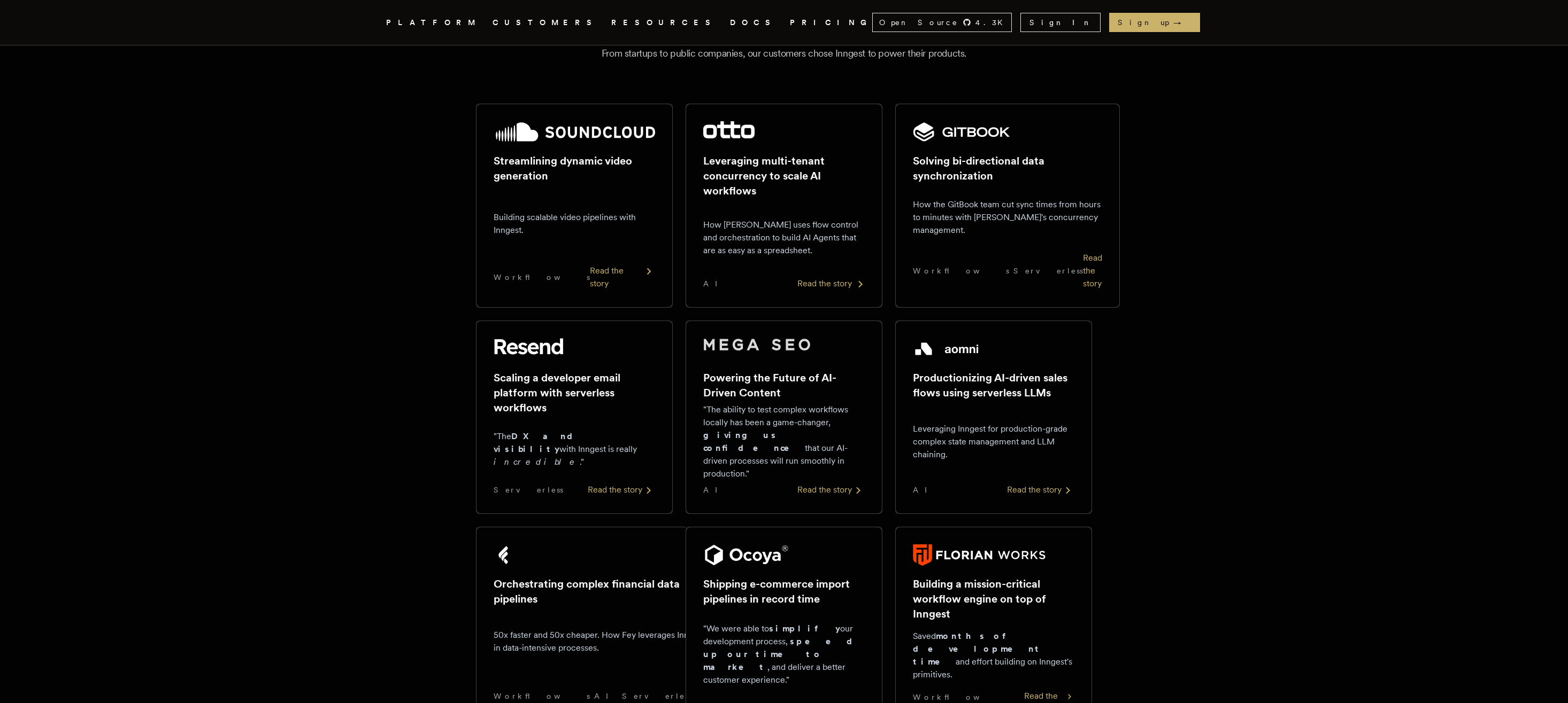
scroll to position [160, 0]
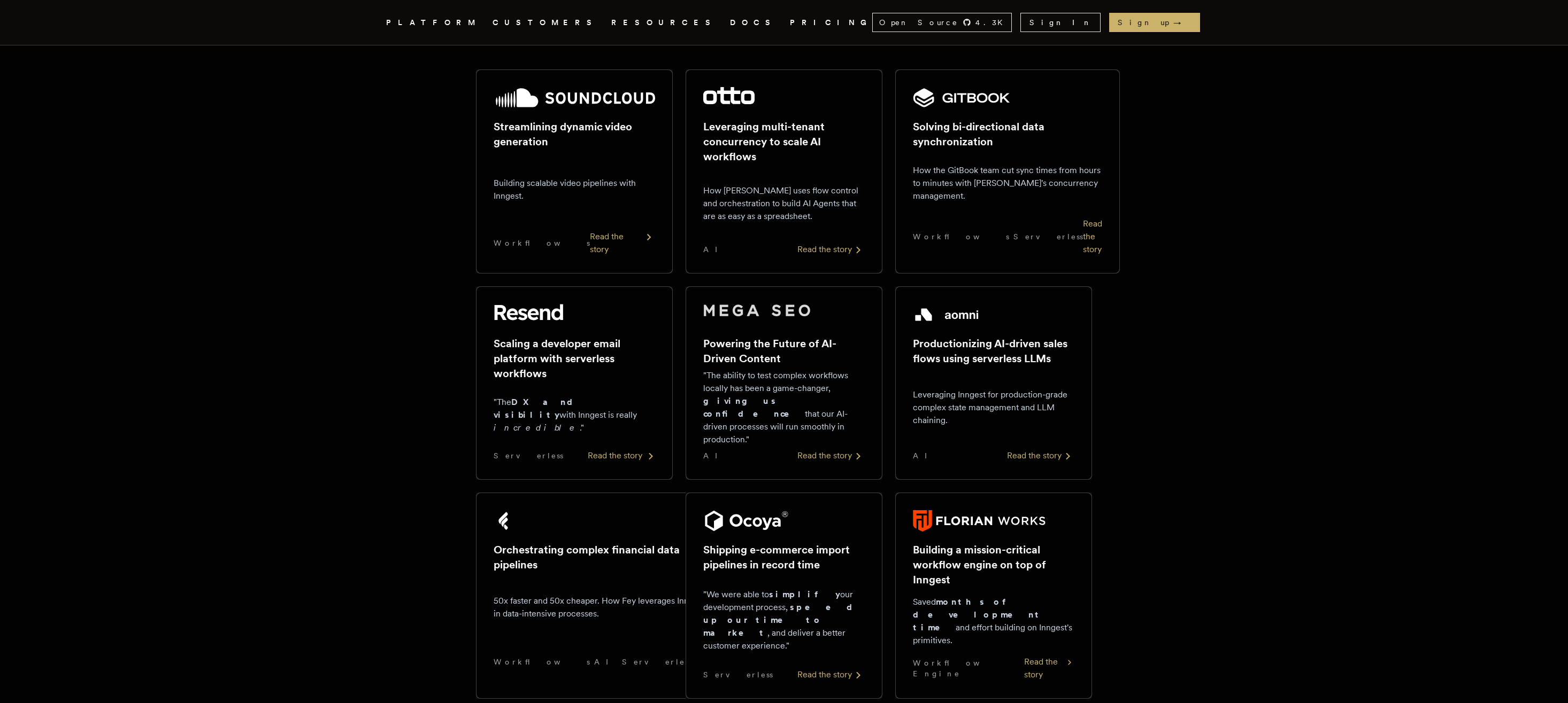
click at [591, 304] on div at bounding box center [574, 314] width 162 height 21
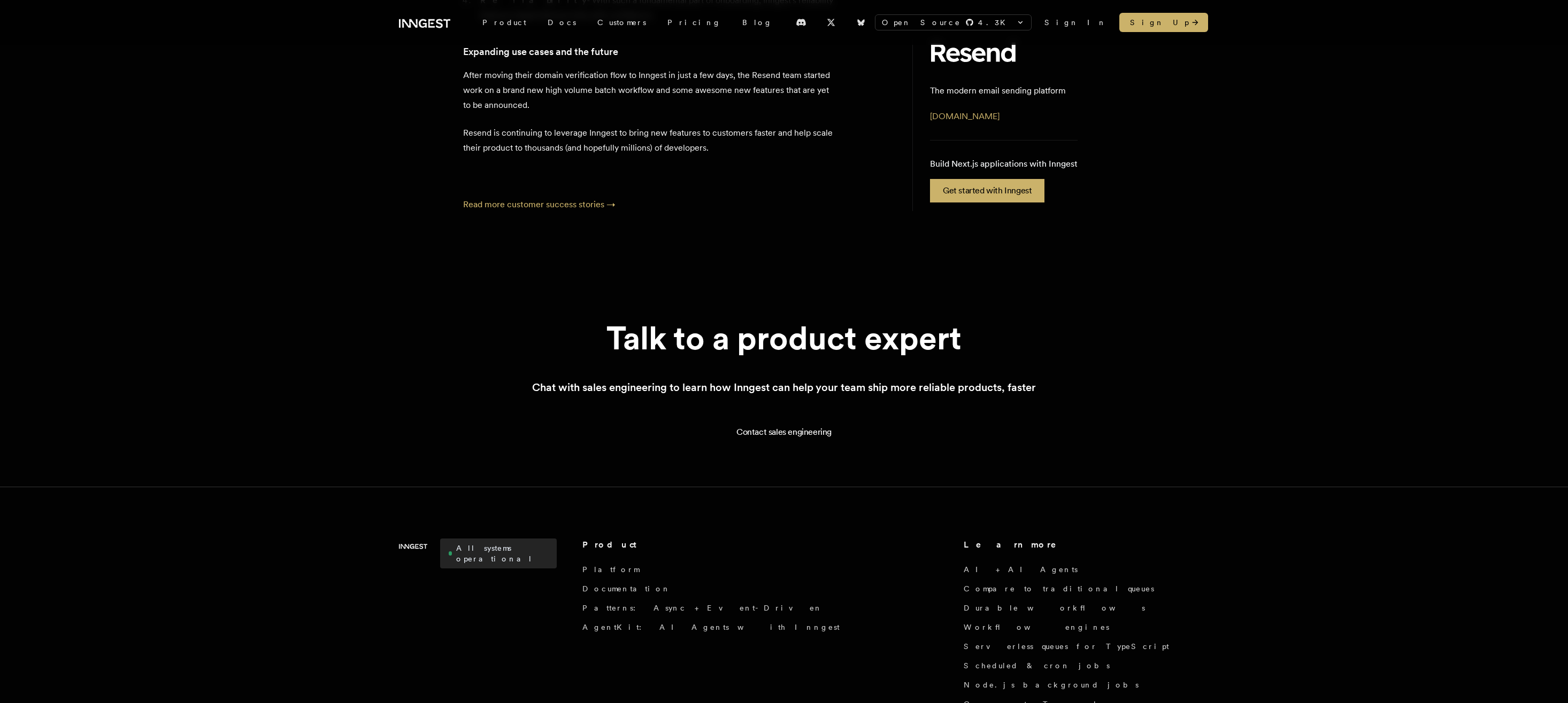
scroll to position [631, 0]
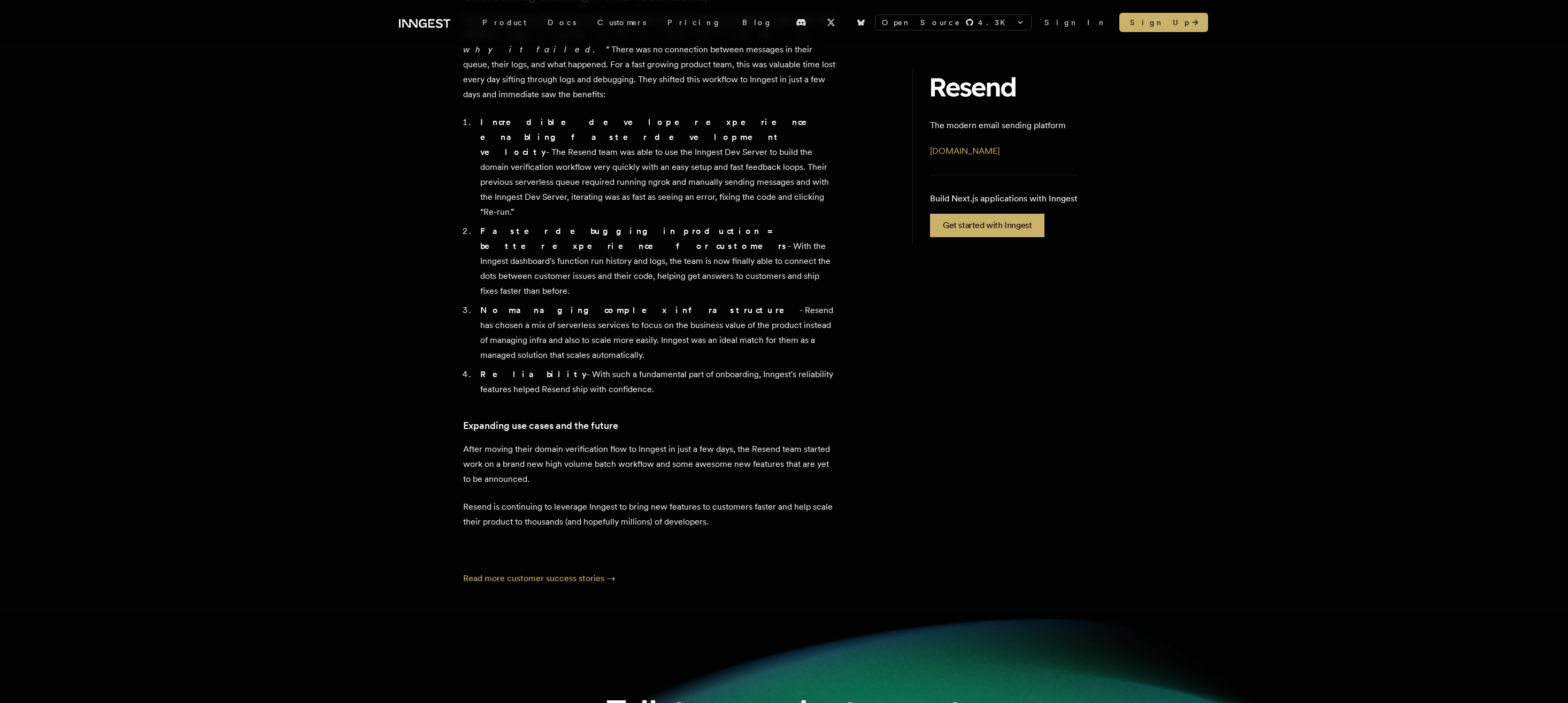
click at [651, 342] on div "Resend (YC W23) is modern email sending platform that's raising the bar for dev…" at bounding box center [650, 109] width 375 height 840
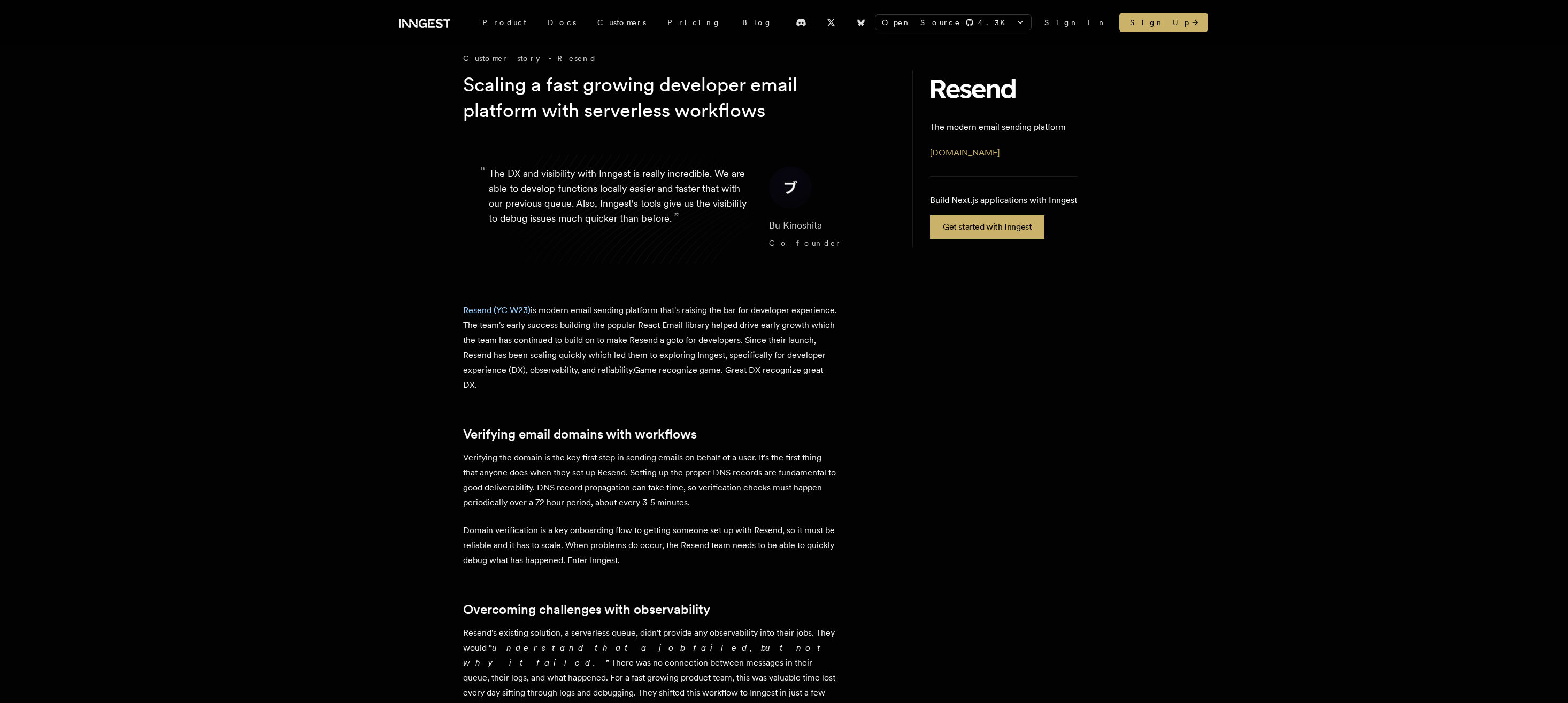
scroll to position [0, 0]
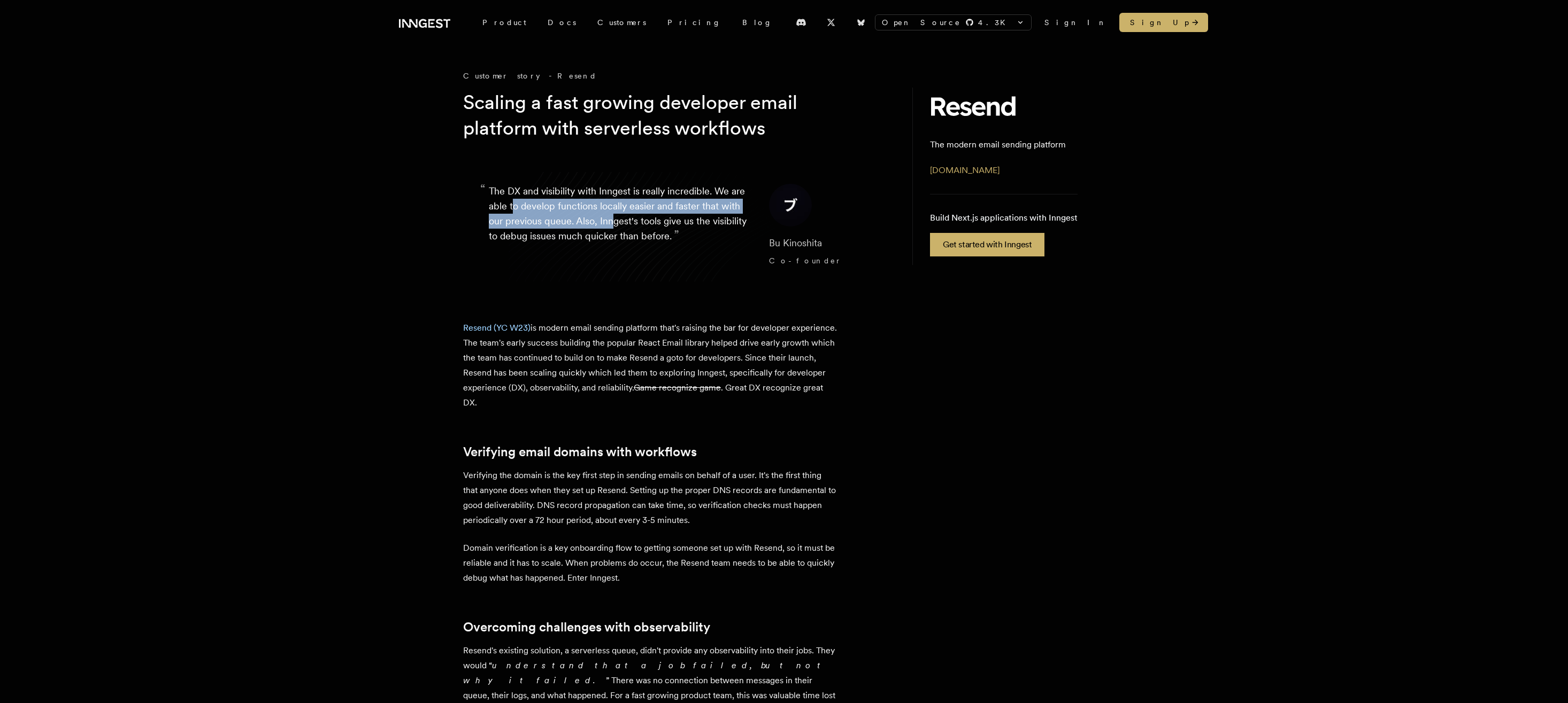
drag, startPoint x: 527, startPoint y: 200, endPoint x: 631, endPoint y: 227, distance: 107.4
click at [631, 227] on p "“ The DX and visibility with Inngest is really incredible. We are able to devel…" at bounding box center [620, 226] width 263 height 85
click at [732, 28] on link "Blog" at bounding box center [757, 23] width 51 height 19
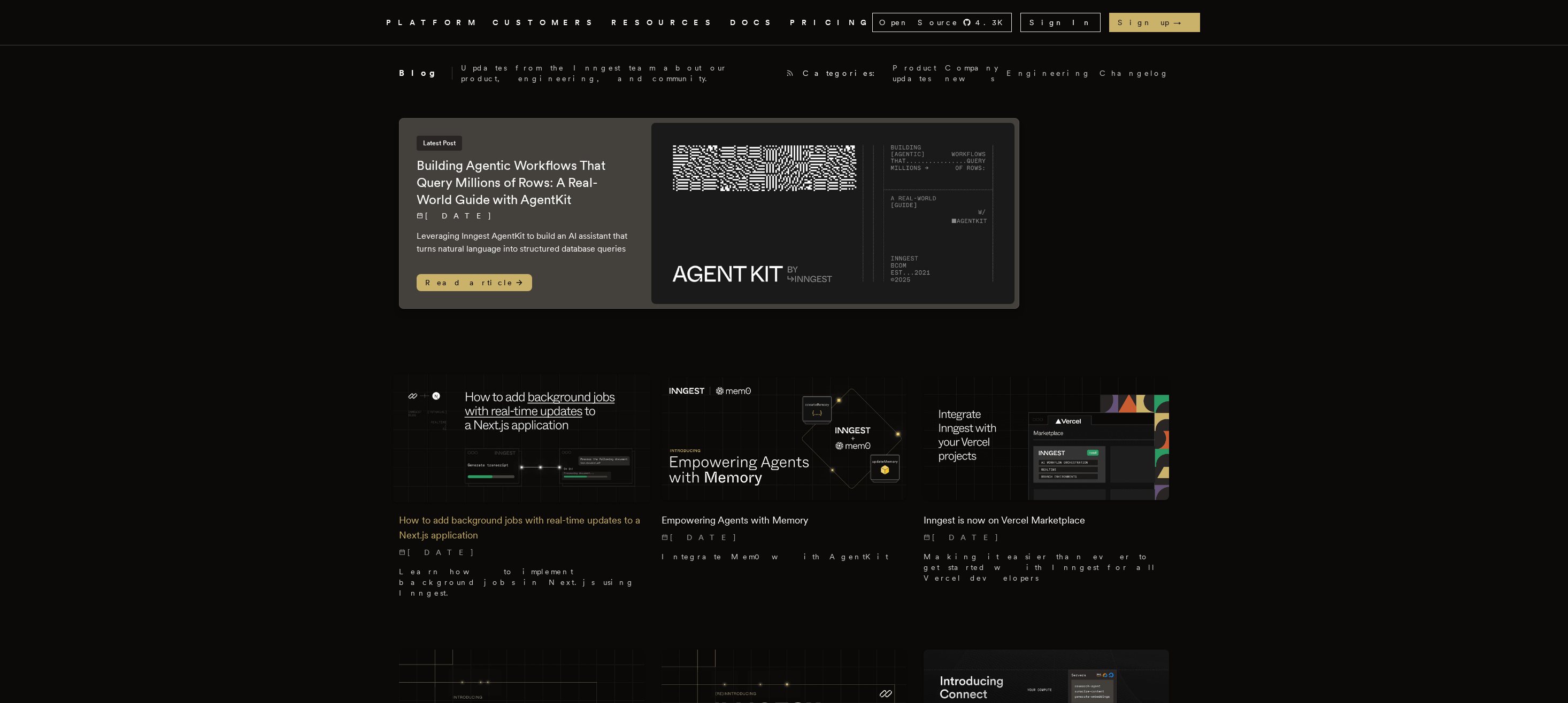
click at [513, 409] on img at bounding box center [522, 439] width 258 height 129
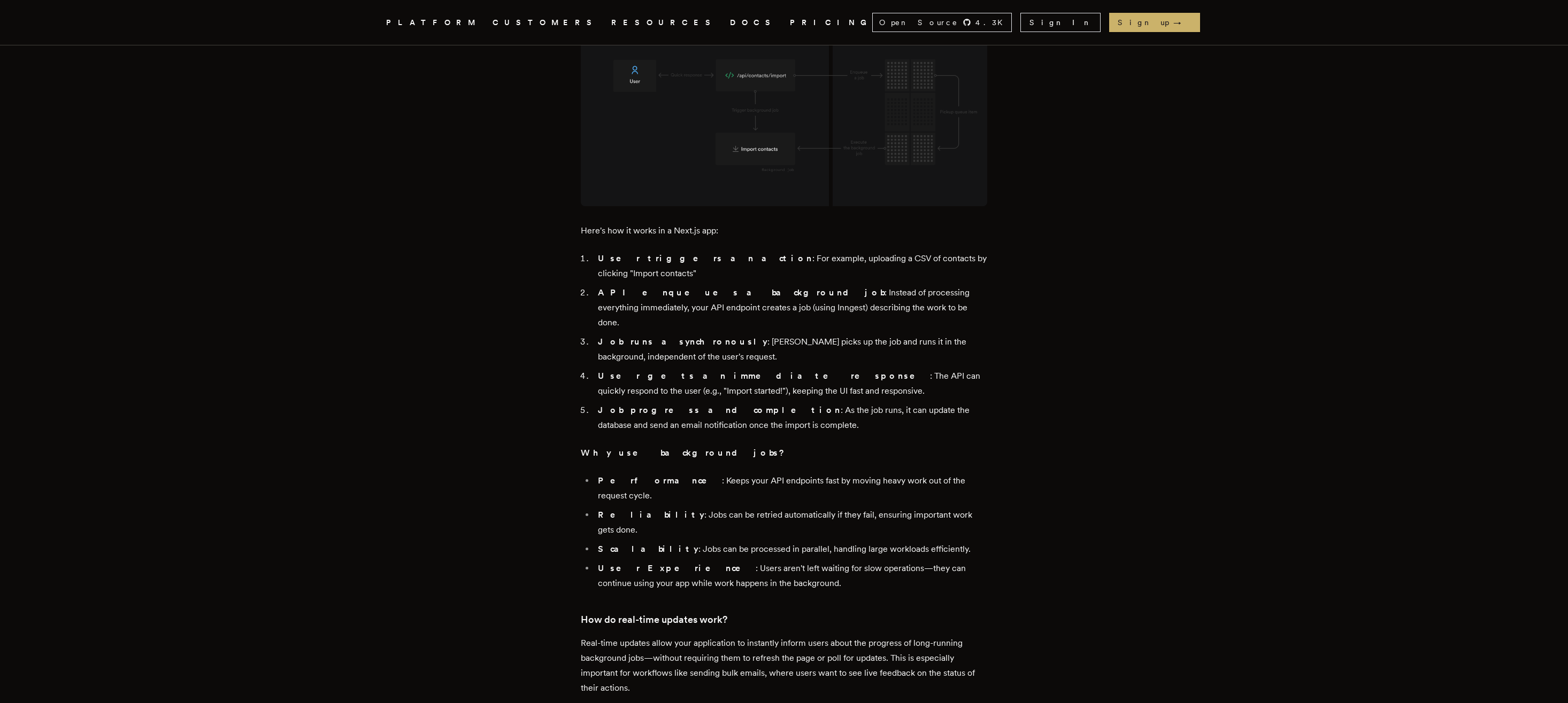
scroll to position [1657, 0]
click at [679, 202] on img at bounding box center [784, 101] width 407 height 203
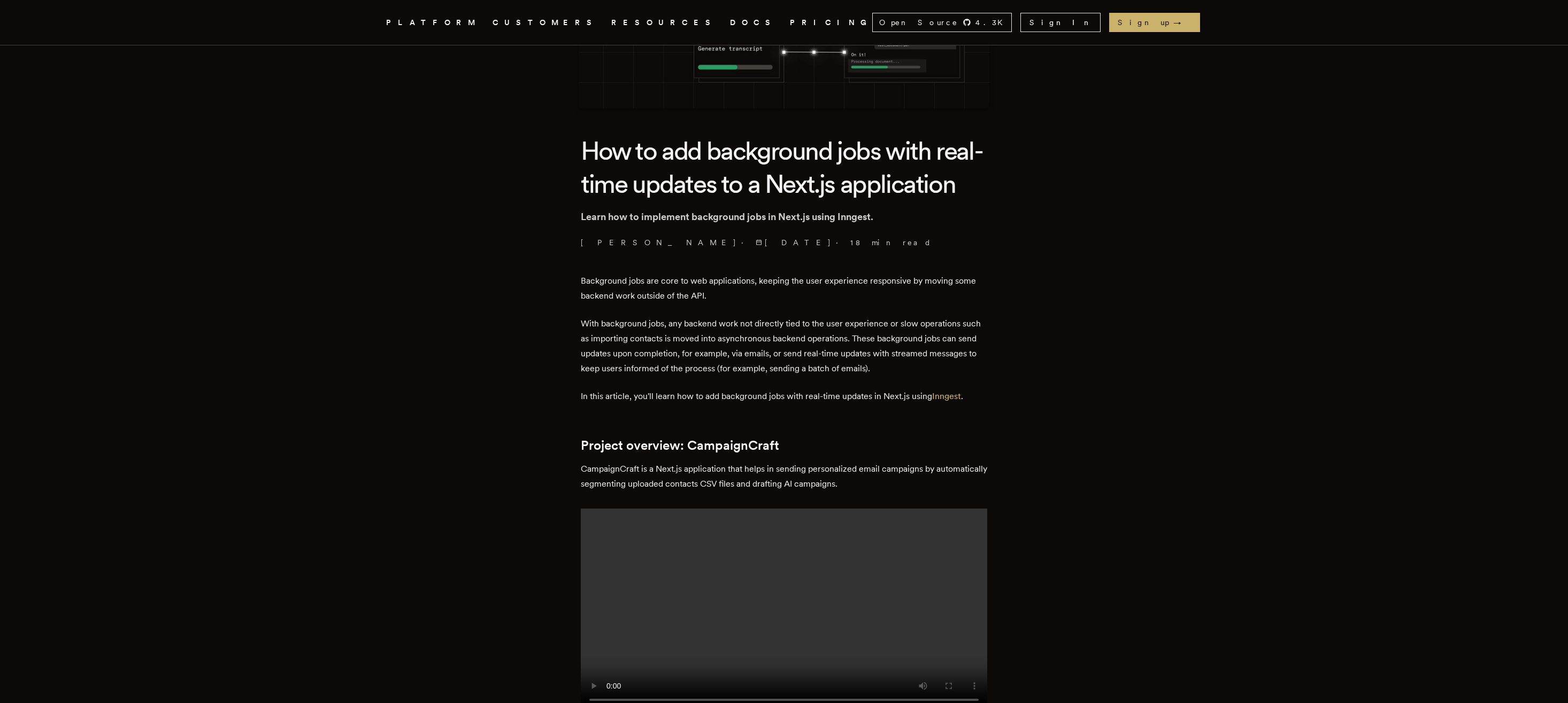
scroll to position [53, 0]
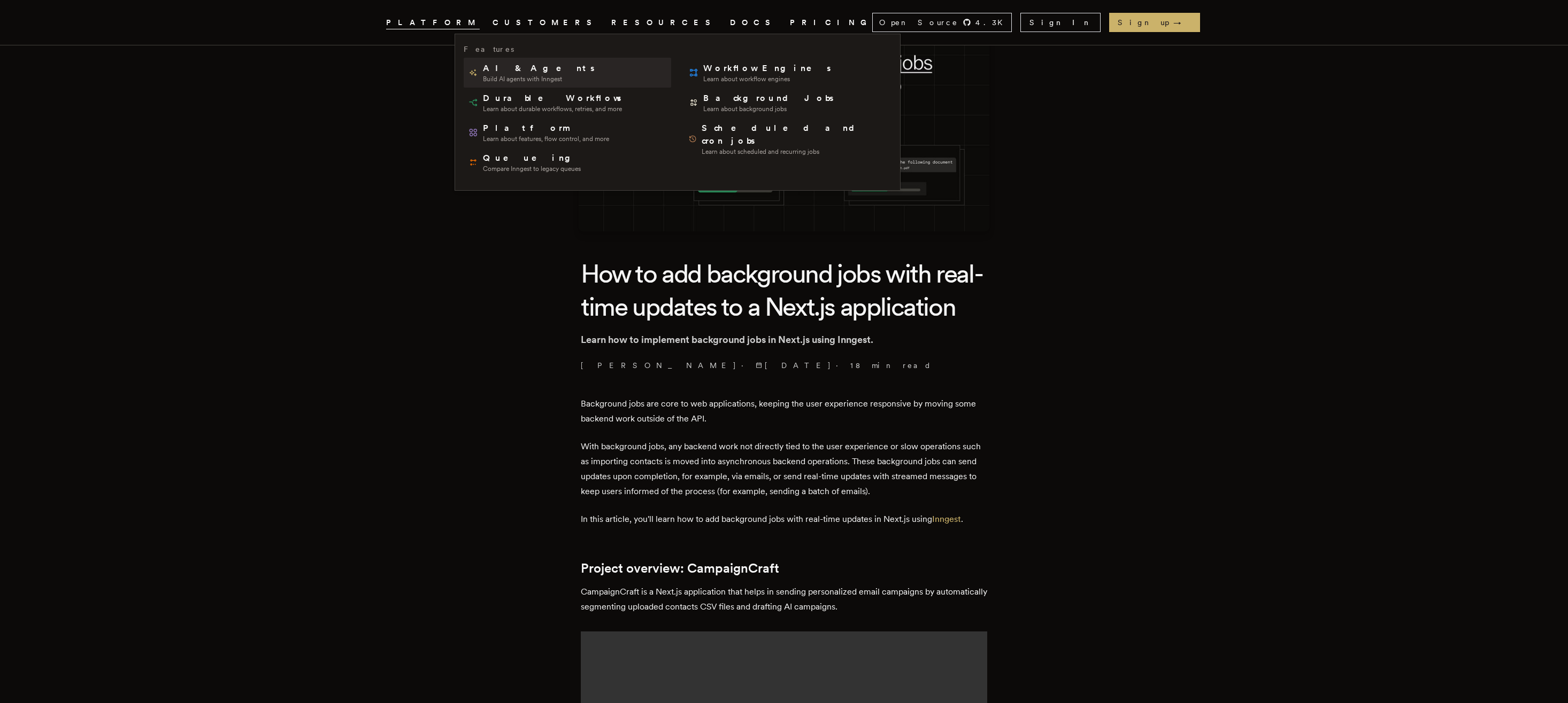
click at [485, 79] on span "Build AI agents with Inngest" at bounding box center [539, 79] width 114 height 9
